Goal: Navigation & Orientation: Find specific page/section

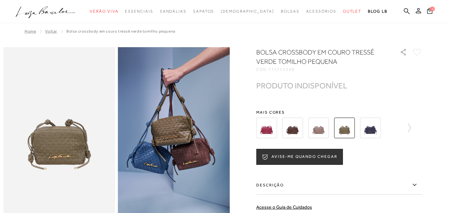
click at [36, 13] on icon ".a{fill-rule:evenodd;}" at bounding box center [46, 12] width 60 height 14
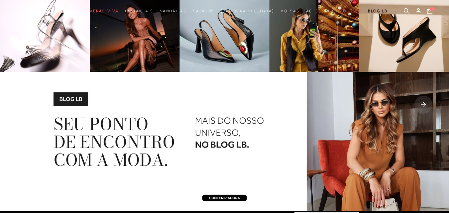
click at [425, 107] on rect at bounding box center [423, 105] width 18 height 18
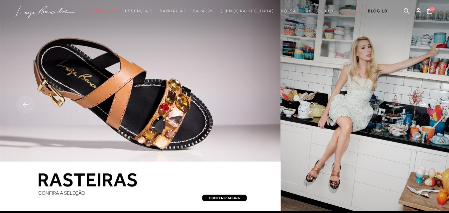
click at [425, 107] on rect at bounding box center [423, 105] width 18 height 18
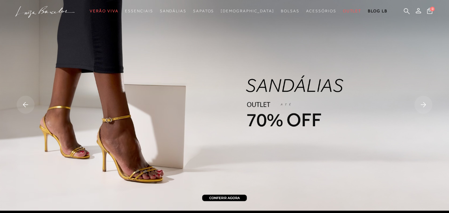
click at [133, 135] on img at bounding box center [224, 105] width 449 height 211
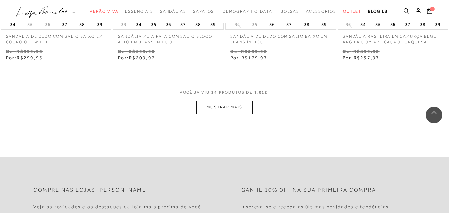
scroll to position [1297, 0]
